Goal: Obtain resource: Obtain resource

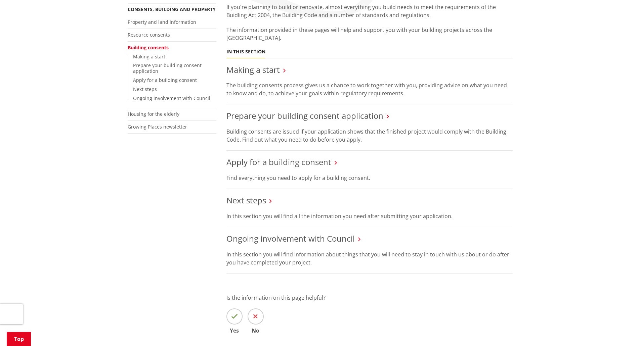
scroll to position [134, 0]
click at [542, 136] on div "Home Services and facilities Consents, building and property Building consents …" at bounding box center [320, 168] width 640 height 468
click at [267, 163] on link "Apply for a building consent" at bounding box center [278, 160] width 105 height 11
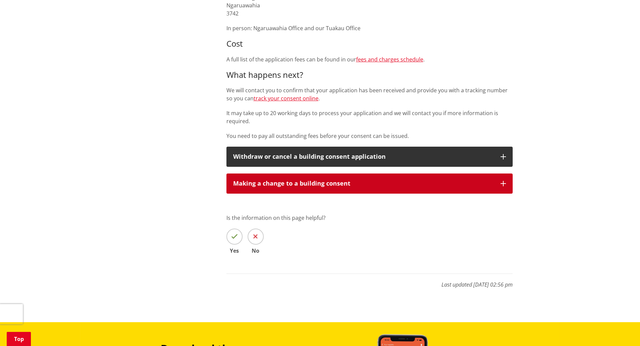
scroll to position [268, 0]
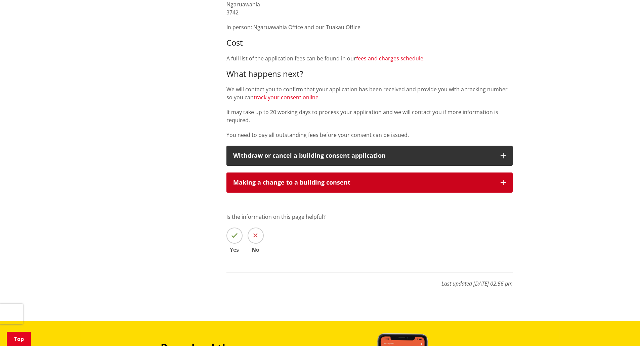
click at [263, 181] on div "Making a change to a building consent" at bounding box center [363, 182] width 261 height 7
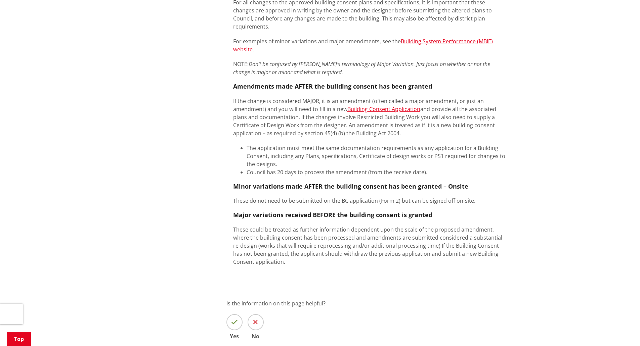
scroll to position [470, 0]
click at [392, 105] on link "Building Consent Application" at bounding box center [383, 108] width 73 height 7
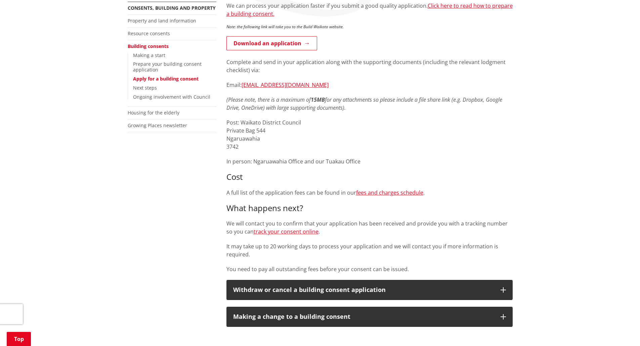
scroll to position [134, 0]
click at [254, 46] on link "Download an application" at bounding box center [271, 43] width 91 height 14
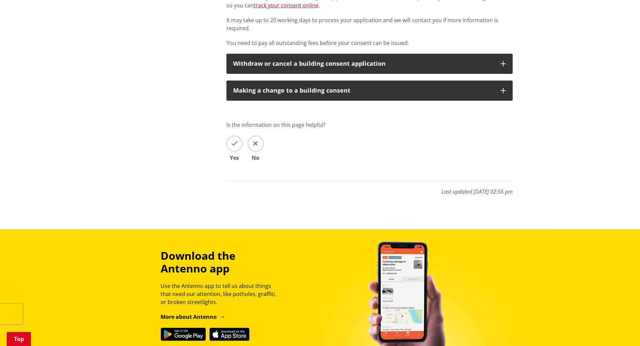
scroll to position [368, 0]
